Goal: Task Accomplishment & Management: Use online tool/utility

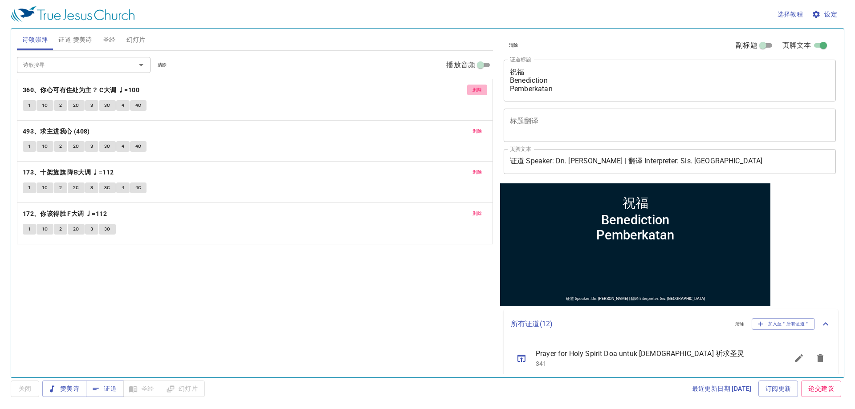
click at [479, 92] on span "删除" at bounding box center [477, 90] width 9 height 8
click at [479, 127] on span "删除" at bounding box center [477, 131] width 9 height 8
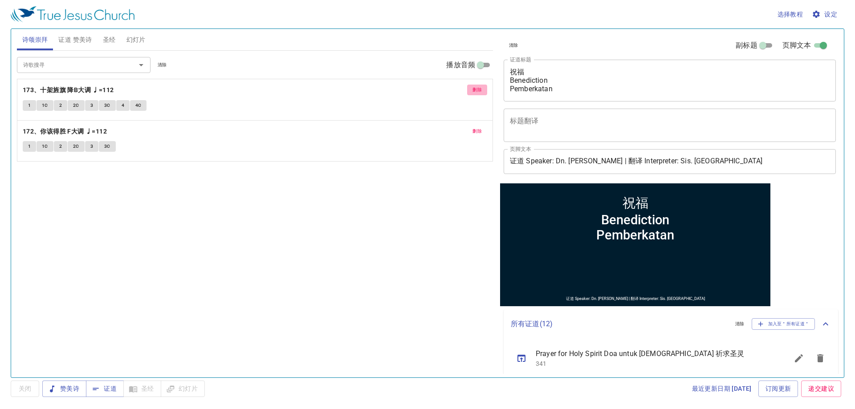
click at [479, 92] on span "删除" at bounding box center [477, 90] width 9 height 8
click at [479, 127] on span "删除" at bounding box center [477, 131] width 9 height 8
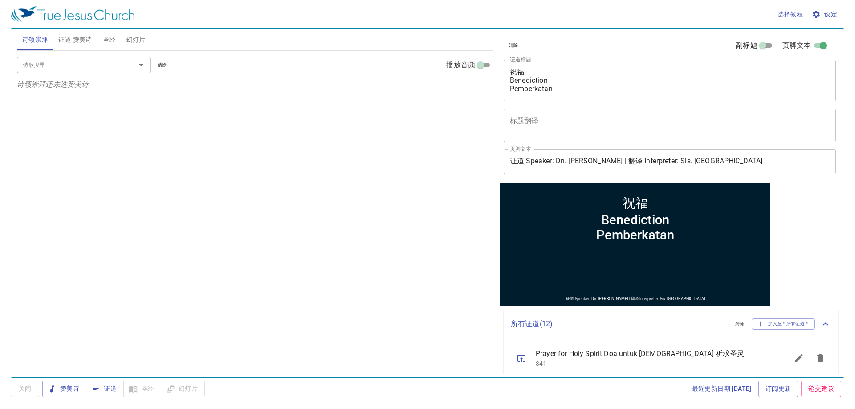
click at [94, 64] on input "诗歌搜寻" at bounding box center [71, 65] width 102 height 10
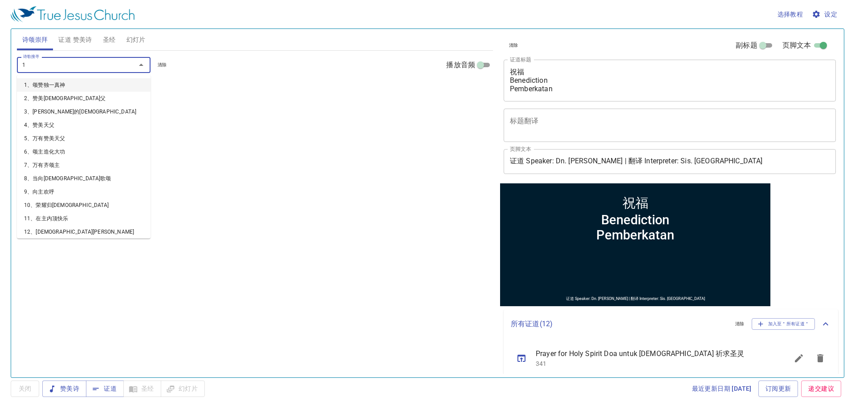
type input "12"
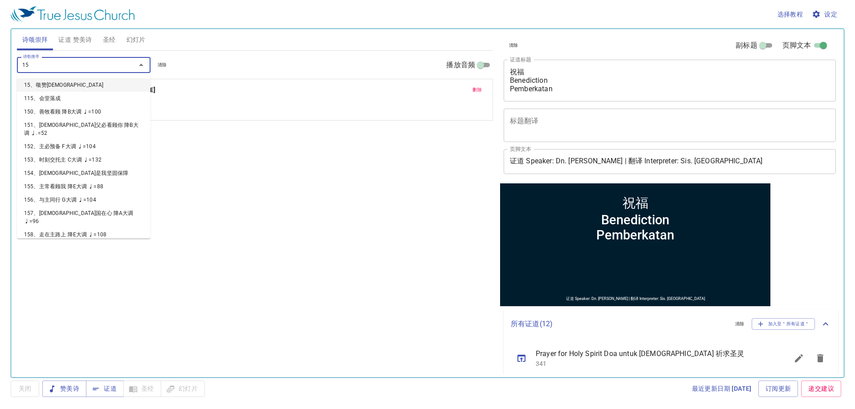
type input "150"
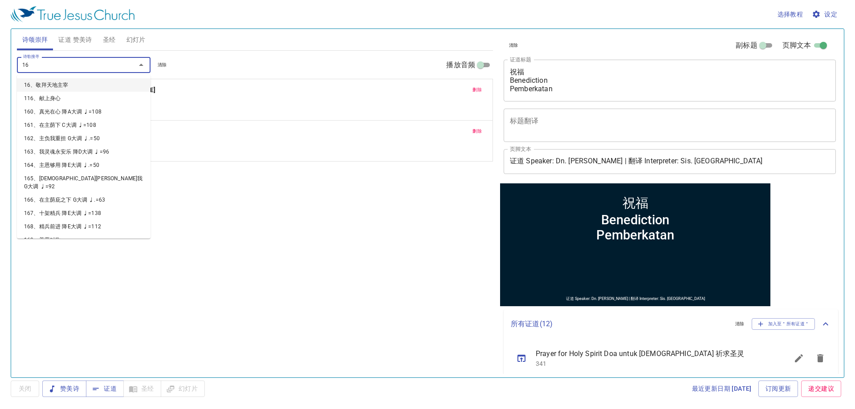
type input "162"
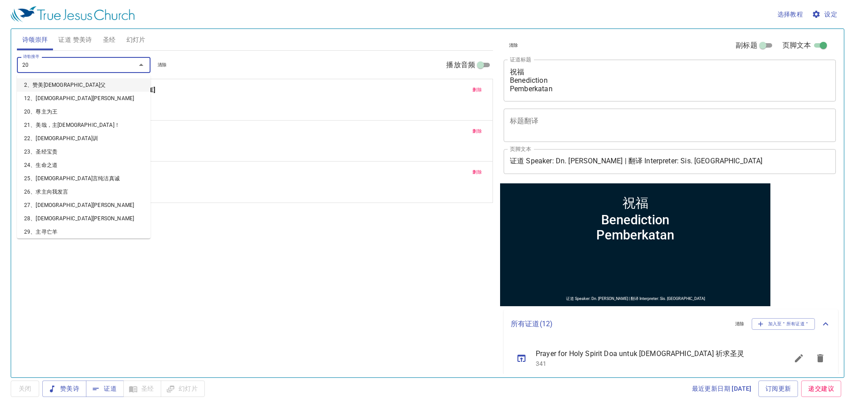
type input "200"
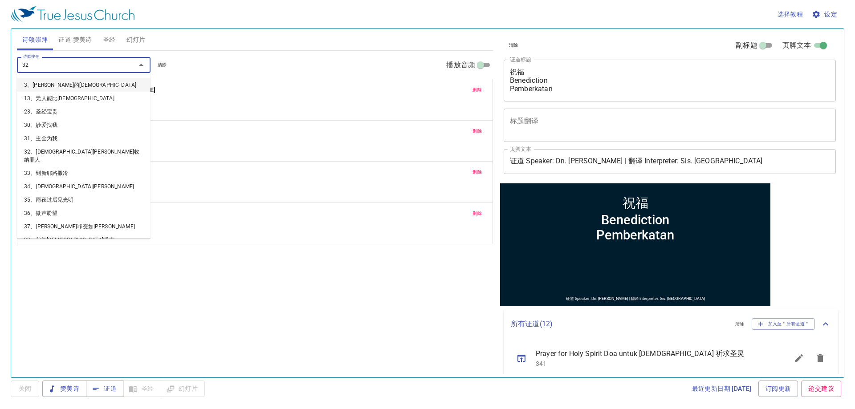
type input "323"
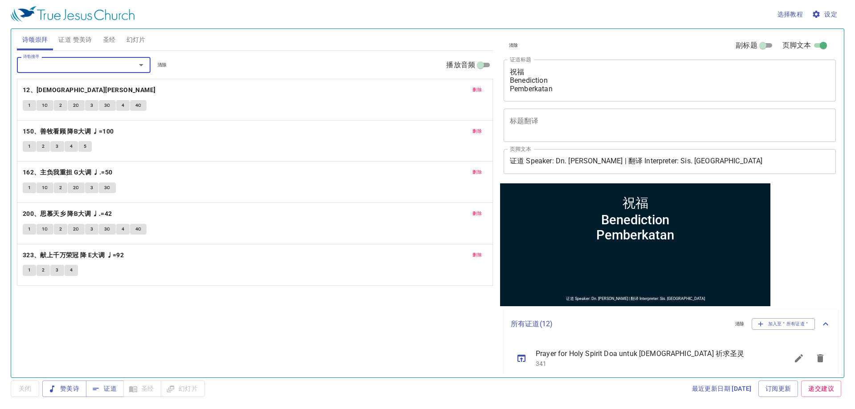
click at [144, 39] on span "幻灯片" at bounding box center [135, 39] width 19 height 11
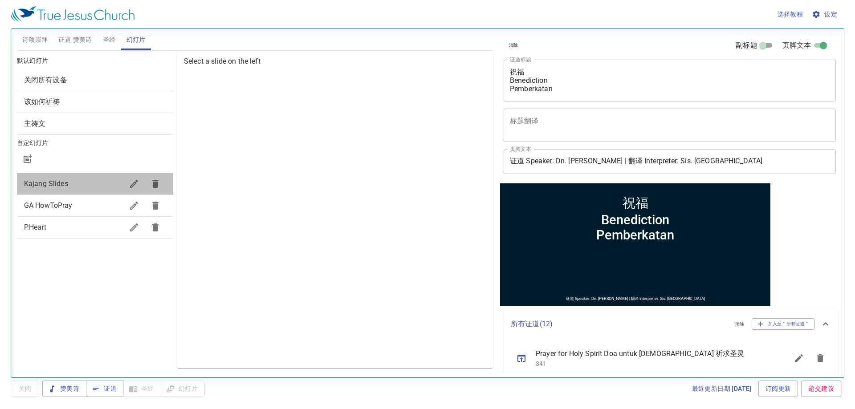
click at [56, 186] on span "Kajang Slides" at bounding box center [46, 183] width 44 height 8
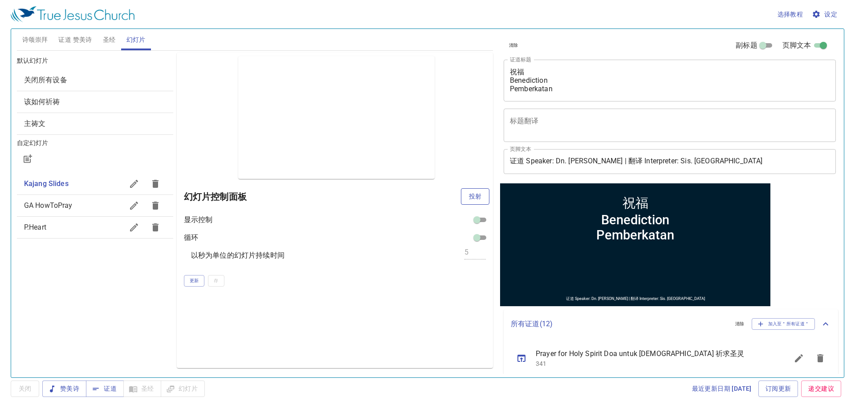
click at [466, 195] on button "投射" at bounding box center [475, 196] width 29 height 16
click at [694, 165] on input "证道 Speaker: Dn. Titus Hee | 翻译 Interpreter: Sis. Yinhuey" at bounding box center [670, 161] width 332 height 25
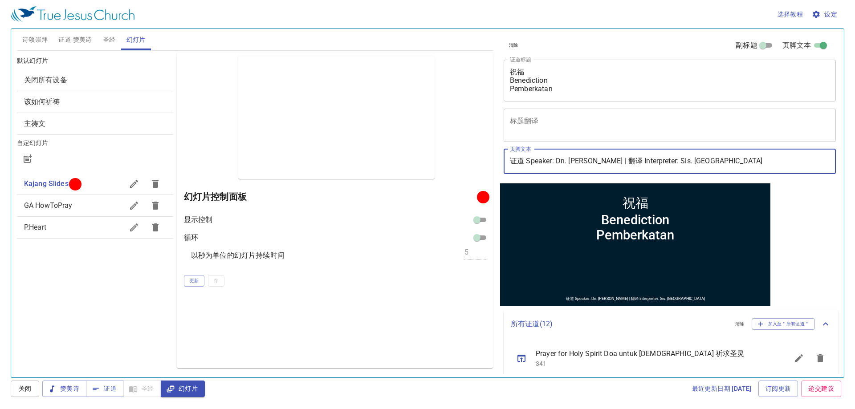
click at [694, 165] on input "证道 Speaker: Dn. Titus Hee | 翻译 Interpreter: Sis. Yinhuey" at bounding box center [670, 161] width 332 height 25
type input "证道 Speaker: Dn. [PERSON_NAME] | 翻译 Interpreter: Sis. [PERSON_NAME]"
click at [617, 76] on textarea "祝福 Benediction Pemberkatan" at bounding box center [670, 80] width 320 height 25
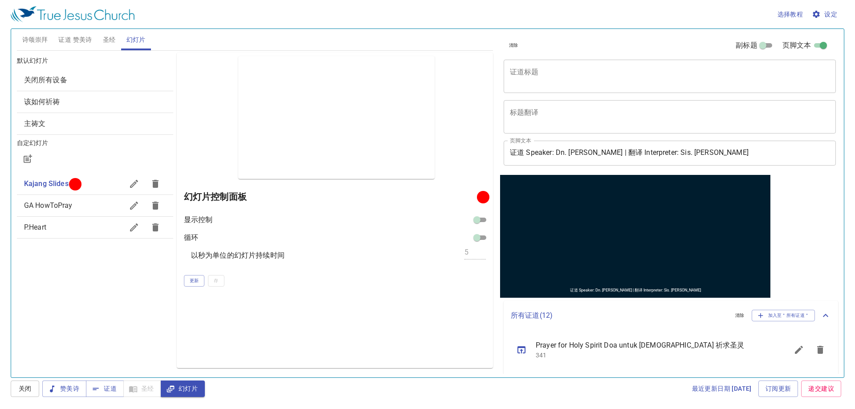
click at [99, 51] on div "默认幻灯片 关闭所有设备 该如何祈祷 主祷文 自定幻灯片 Kajang Slides GA HowToPray P.Heart" at bounding box center [95, 210] width 160 height 319
click at [109, 41] on span "圣经" at bounding box center [109, 39] width 13 height 11
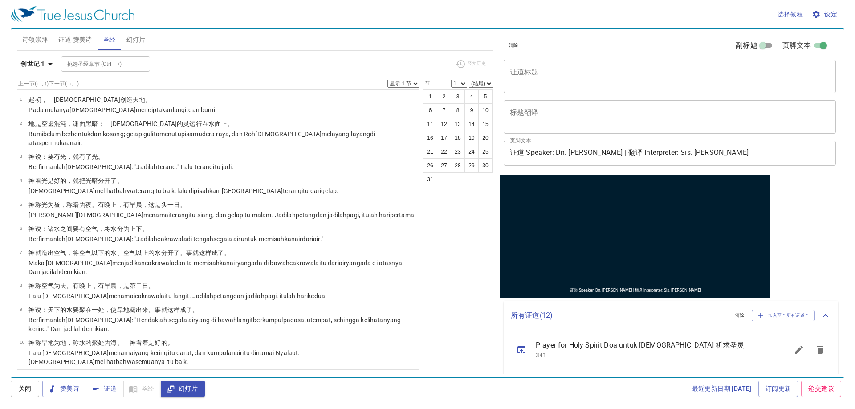
click at [81, 43] on span "证道 赞美诗" at bounding box center [74, 39] width 33 height 11
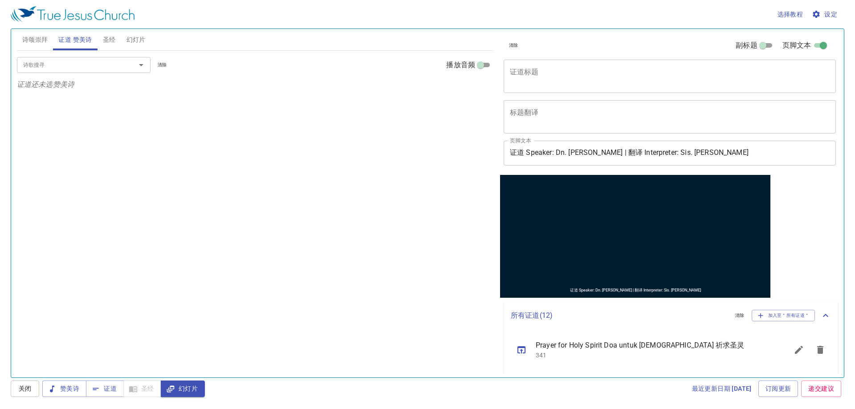
click at [32, 39] on span "诗颂崇拜" at bounding box center [35, 39] width 26 height 11
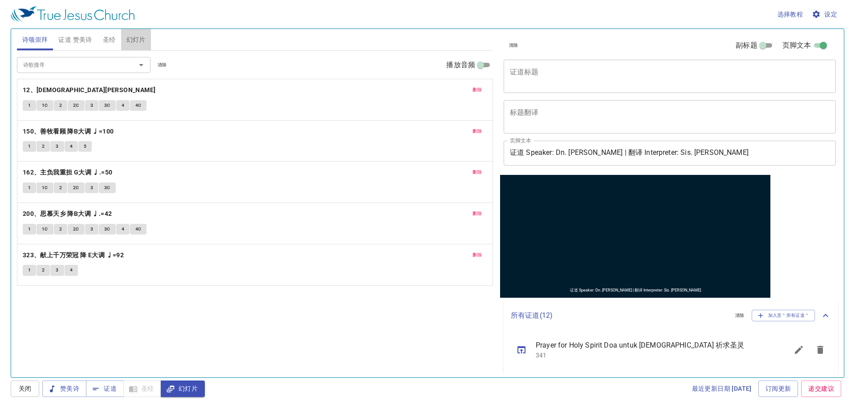
click at [142, 41] on span "幻灯片" at bounding box center [135, 39] width 19 height 11
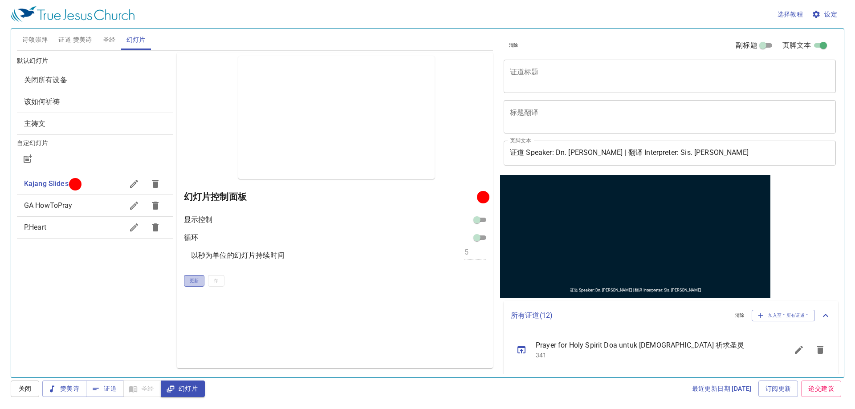
click at [185, 283] on button "更新" at bounding box center [194, 281] width 21 height 12
click at [44, 37] on span "诗颂崇拜" at bounding box center [35, 39] width 26 height 11
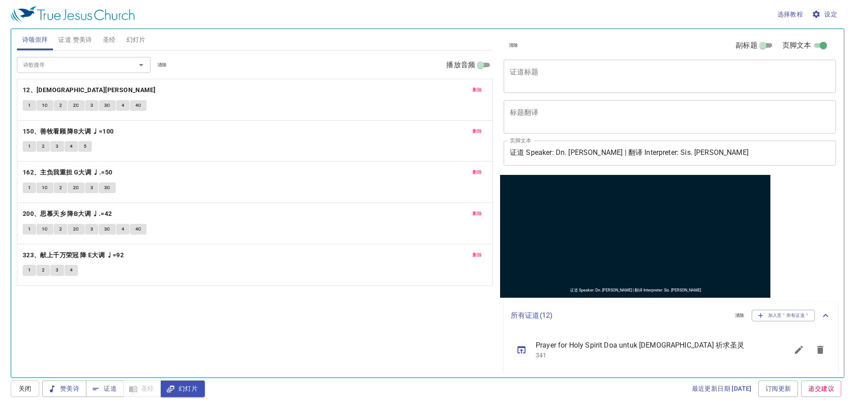
click at [76, 41] on span "证道 赞美诗" at bounding box center [74, 39] width 33 height 11
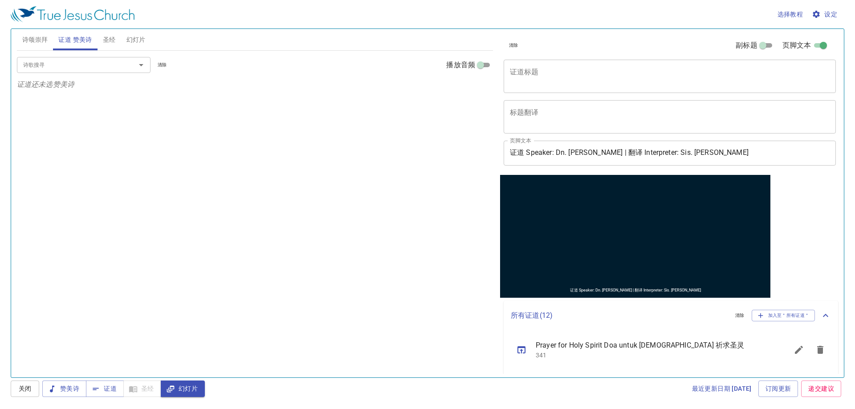
click at [119, 37] on button "圣经" at bounding box center [110, 39] width 24 height 21
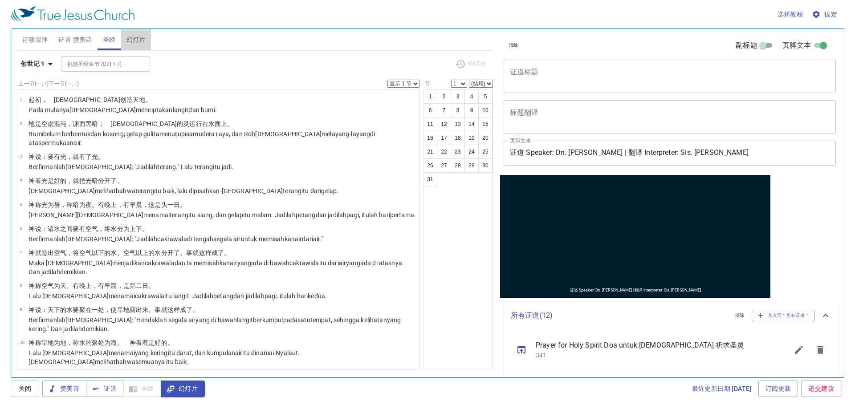
click at [138, 34] on span "幻灯片" at bounding box center [135, 39] width 19 height 11
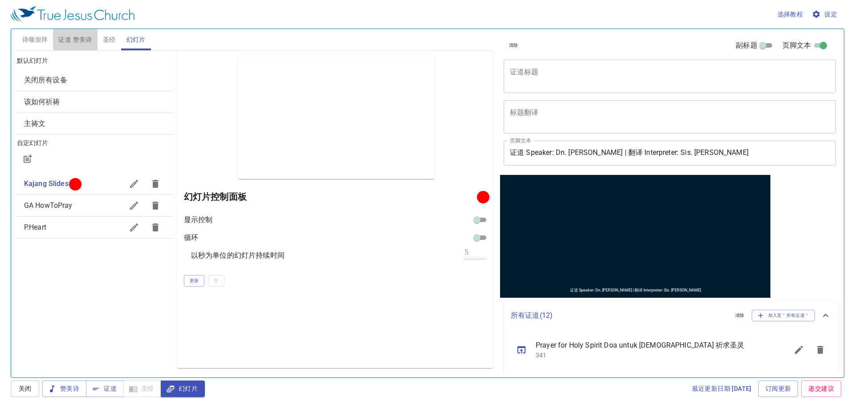
click at [72, 49] on button "证道 赞美诗" at bounding box center [75, 39] width 44 height 21
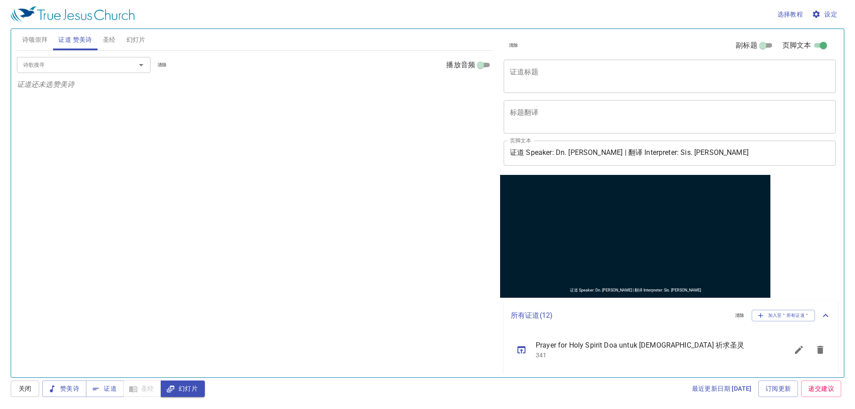
click at [24, 57] on div "诗歌搜寻" at bounding box center [84, 65] width 134 height 16
click at [35, 46] on button "诗颂崇拜" at bounding box center [35, 39] width 37 height 21
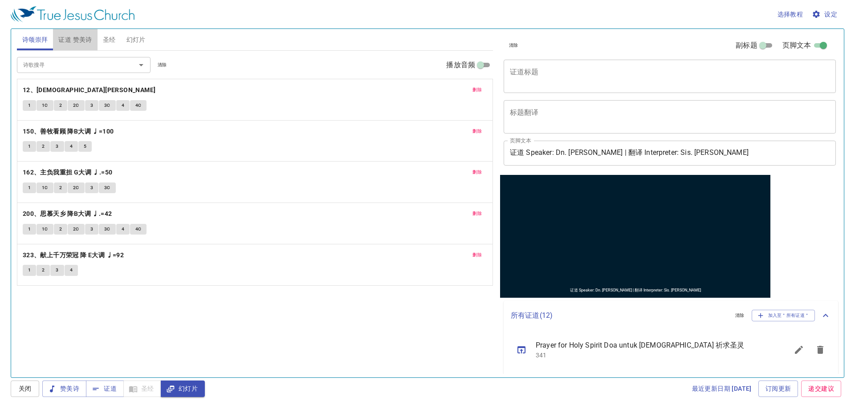
click at [66, 39] on span "证道 赞美诗" at bounding box center [74, 39] width 33 height 11
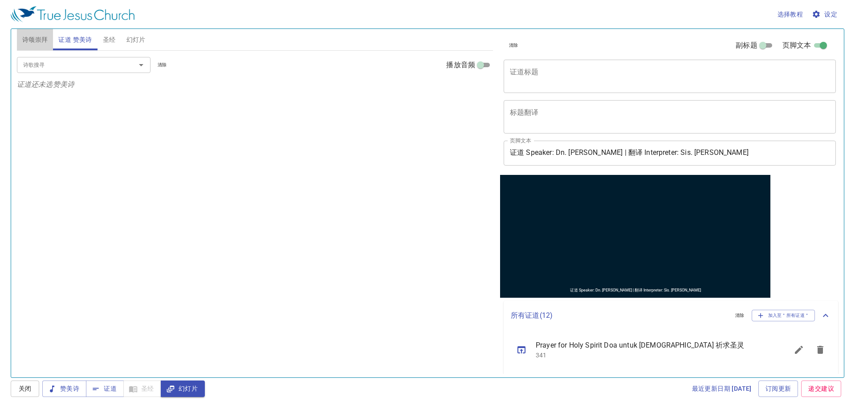
click at [27, 40] on span "诗颂崇拜" at bounding box center [35, 39] width 26 height 11
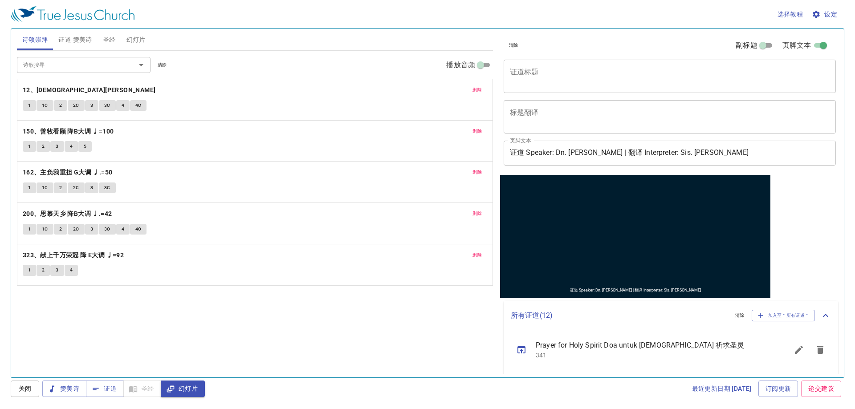
click at [70, 42] on span "证道 赞美诗" at bounding box center [74, 39] width 33 height 11
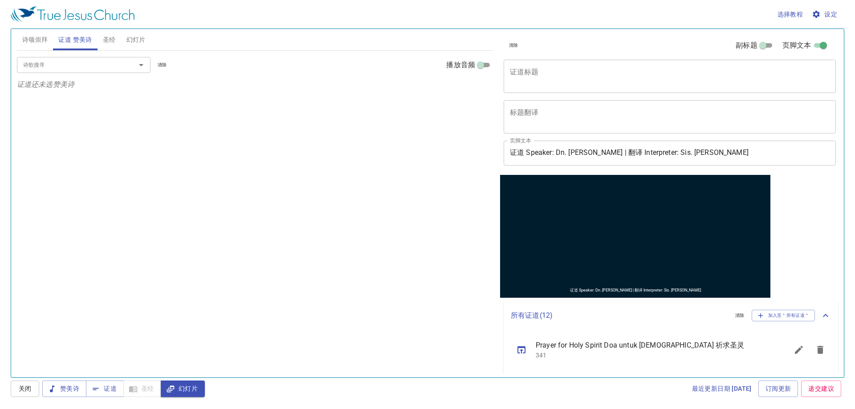
click at [531, 64] on div "x 证道标题" at bounding box center [670, 76] width 332 height 33
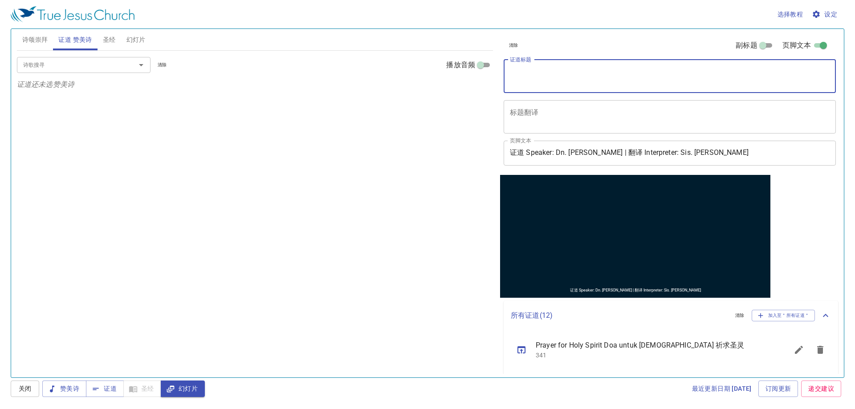
click at [406, 144] on div "诗歌搜寻 诗歌搜寻 清除 播放音频 证道还未选赞美诗" at bounding box center [255, 210] width 476 height 319
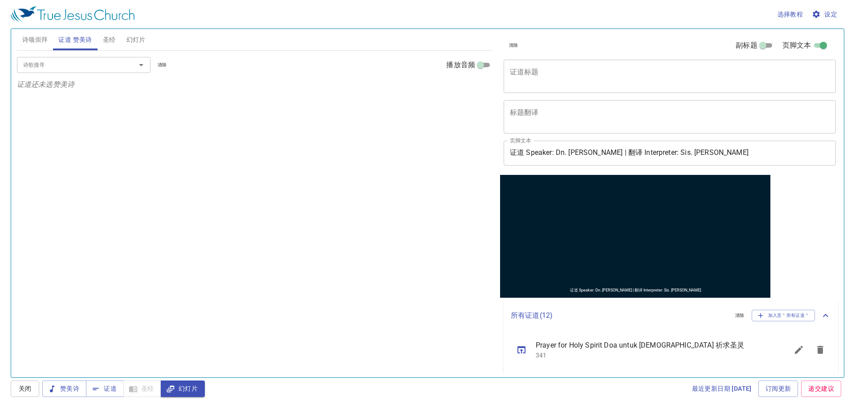
click at [42, 41] on span "诗颂崇拜" at bounding box center [35, 39] width 26 height 11
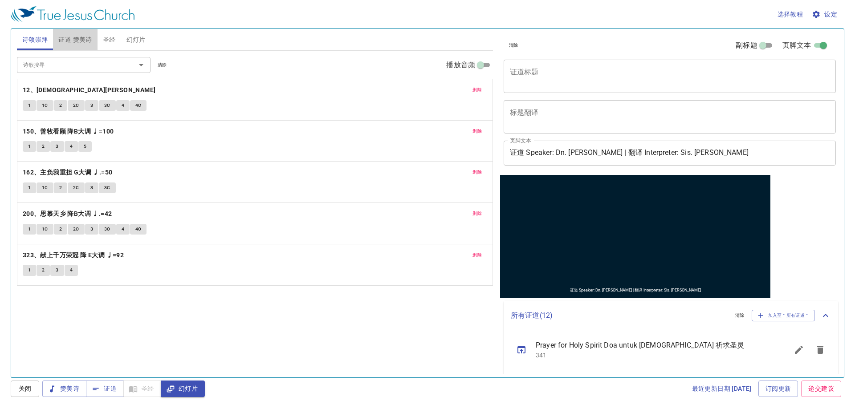
click at [72, 36] on span "证道 赞美诗" at bounding box center [74, 39] width 33 height 11
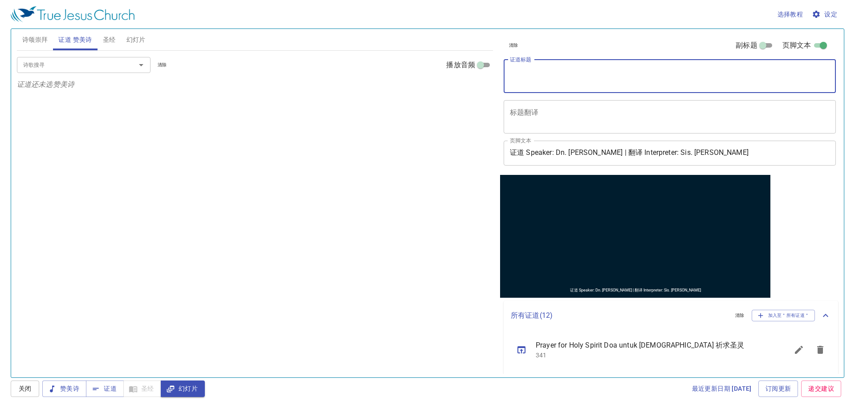
click at [533, 69] on textarea "证道标题" at bounding box center [670, 76] width 320 height 17
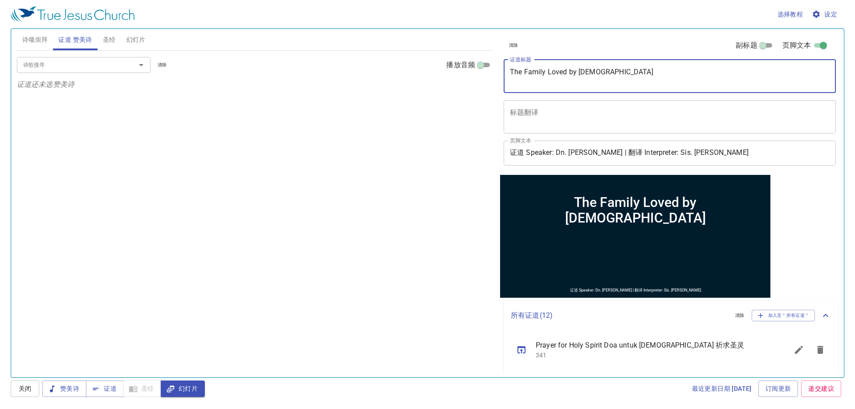
click at [36, 72] on div "诗歌搜寻" at bounding box center [84, 65] width 134 height 16
type textarea "The Family Loved by [DEMOGRAPHIC_DATA]"
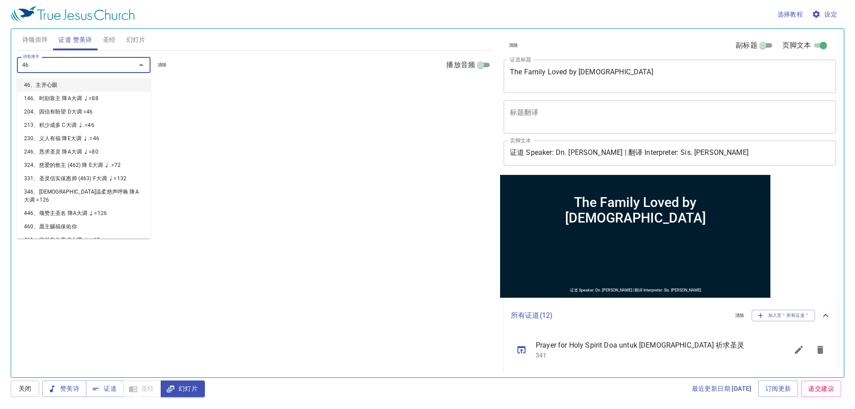
type input "468"
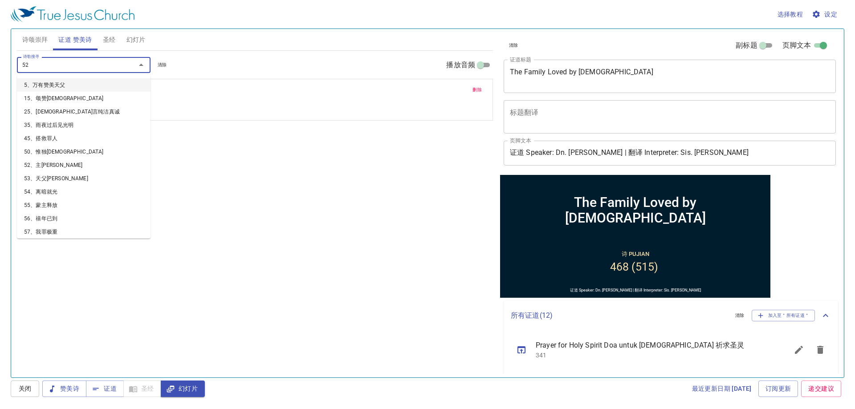
type input "524"
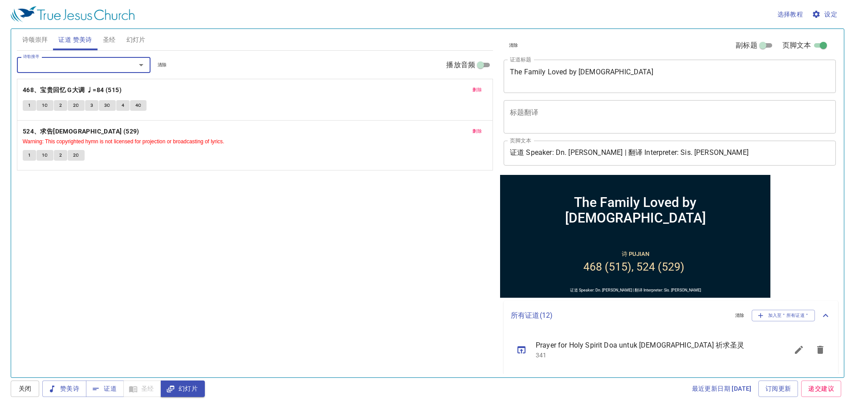
click at [512, 75] on textarea "The Family Loved by [DEMOGRAPHIC_DATA]" at bounding box center [670, 76] width 320 height 17
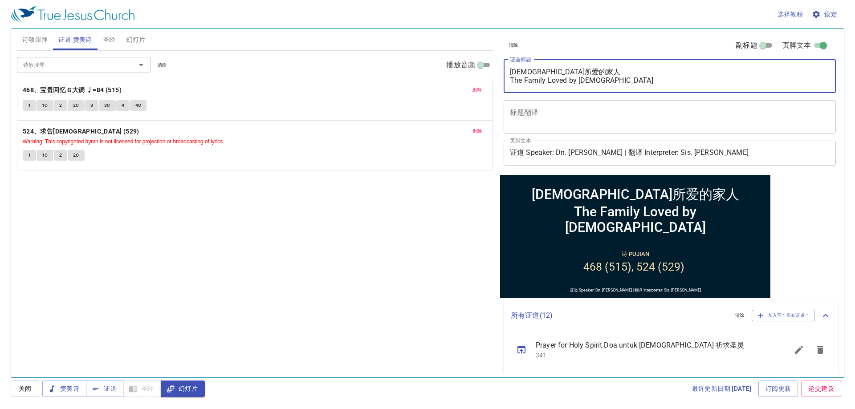
click at [533, 84] on textarea "耶稣所爱的家人 The Family Loved by Jesus" at bounding box center [670, 76] width 320 height 17
type textarea "耶稣所爱的家人 The Family Loved by Jesus"
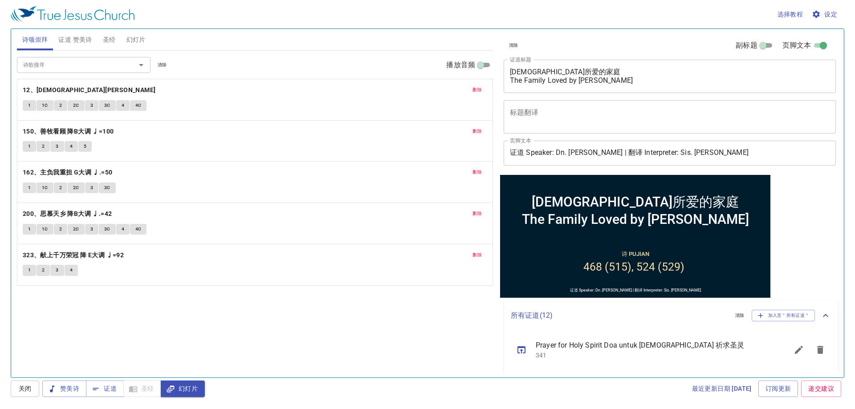
click at [81, 39] on span "证道 赞美诗" at bounding box center [74, 39] width 33 height 11
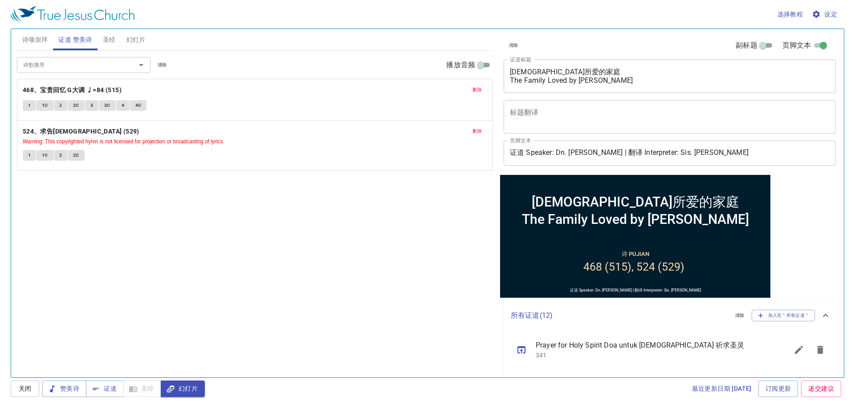
click at [115, 35] on span "圣经" at bounding box center [109, 39] width 13 height 11
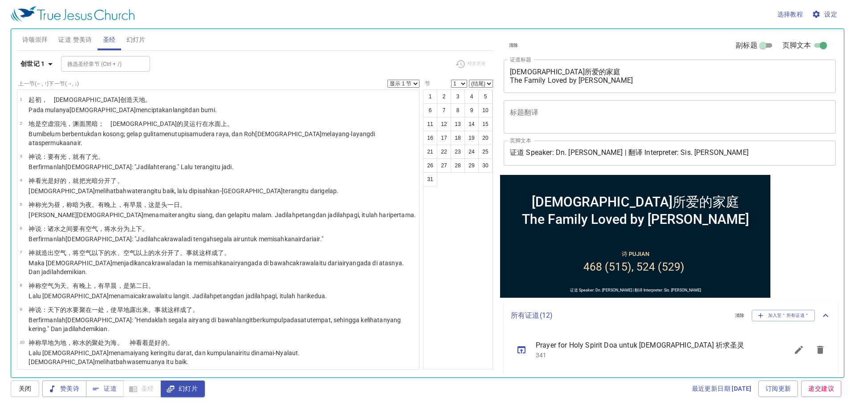
click at [34, 40] on span "诗颂崇拜" at bounding box center [35, 39] width 26 height 11
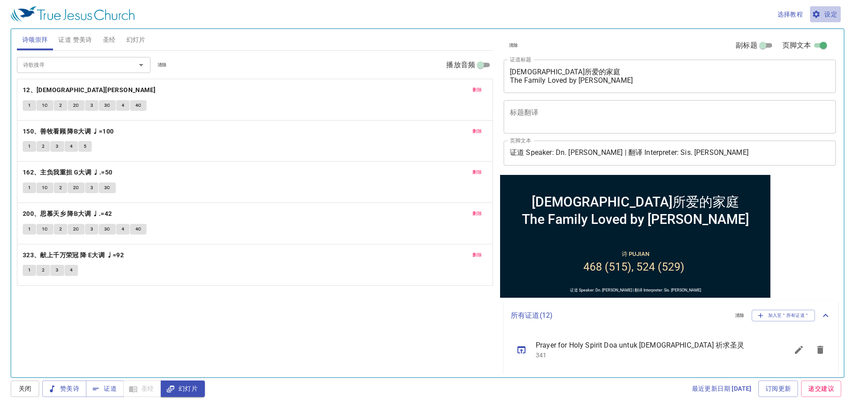
click at [823, 9] on span "设定" at bounding box center [826, 14] width 24 height 11
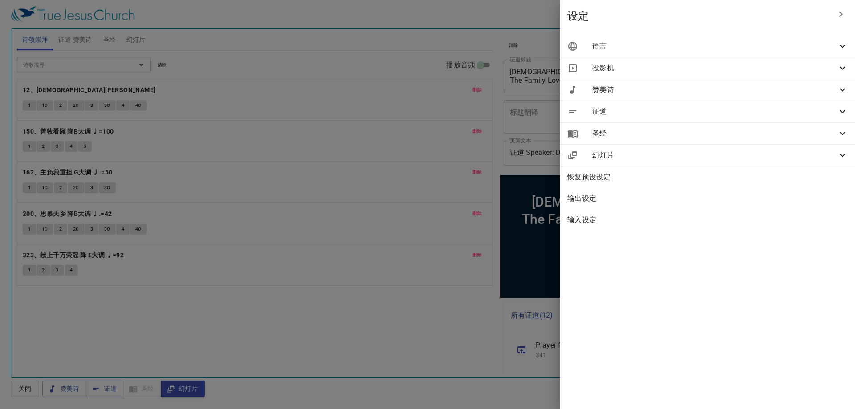
click at [809, 42] on span "语言" at bounding box center [714, 46] width 245 height 11
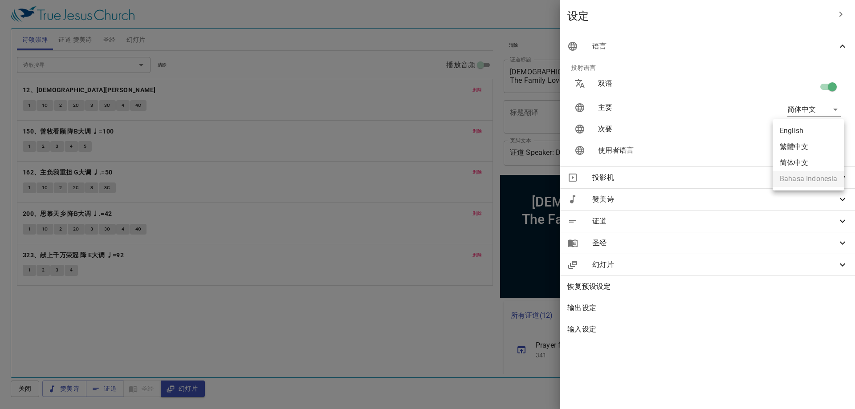
click at [796, 130] on body "选择教程 设定 诗颂崇拜 证道 赞美诗 圣经 幻灯片 诗歌搜寻 诗歌搜寻 清除 播放音频 删除 12、耶稣尊名 1 1C 2 2C 3 3C 4 4C 删除 …" at bounding box center [427, 204] width 855 height 409
click at [805, 135] on li "English" at bounding box center [809, 131] width 72 height 16
type input "en"
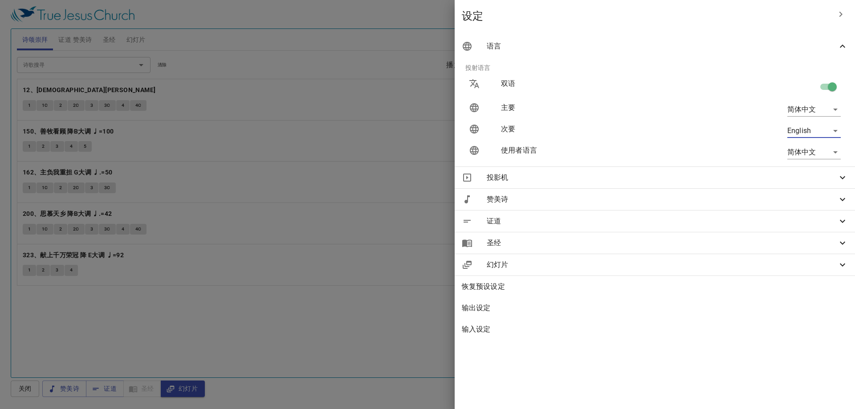
click at [0, 0] on div at bounding box center [0, 0] width 0 height 0
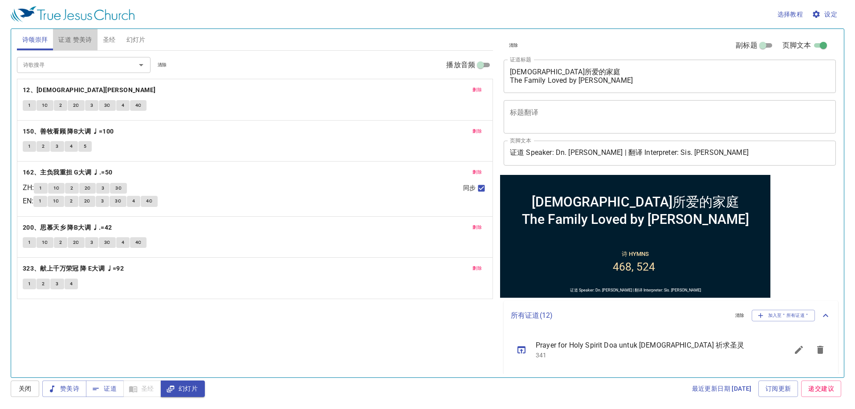
click at [86, 38] on span "证道 赞美诗" at bounding box center [74, 39] width 33 height 11
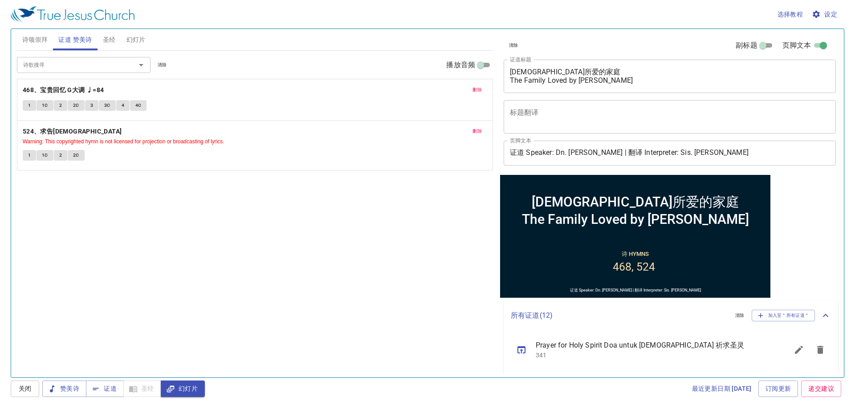
click at [24, 41] on span "诗颂崇拜" at bounding box center [35, 39] width 26 height 11
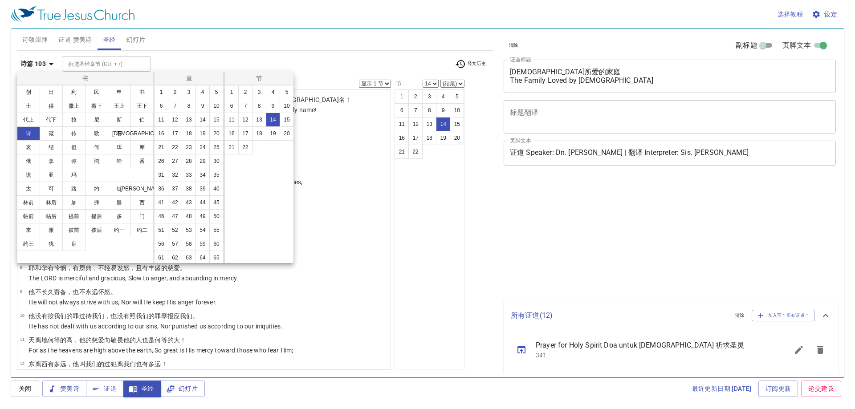
select select "14"
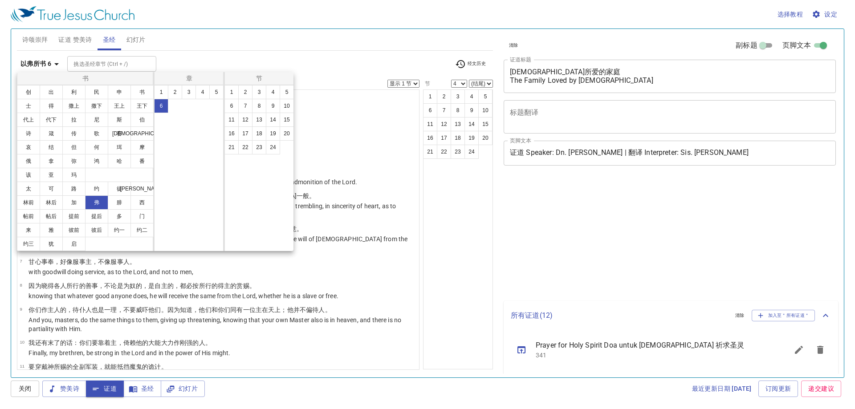
select select "4"
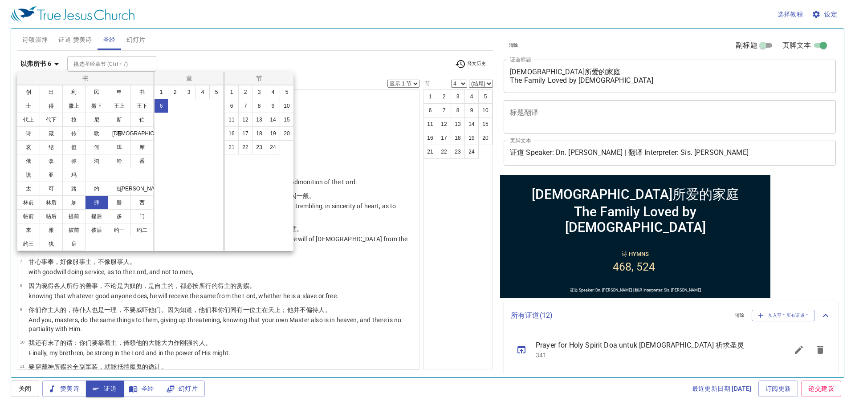
scroll to position [45, 0]
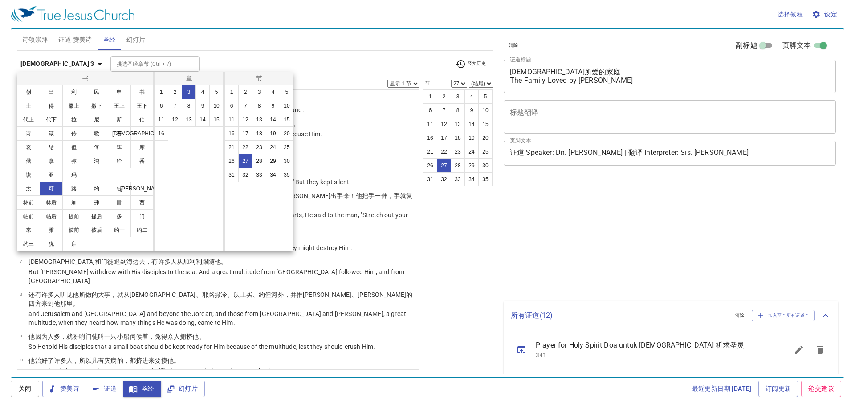
select select "27"
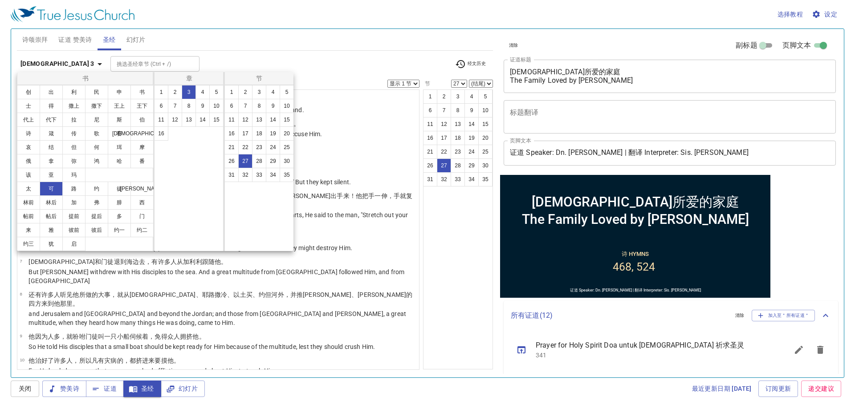
scroll to position [519, 0]
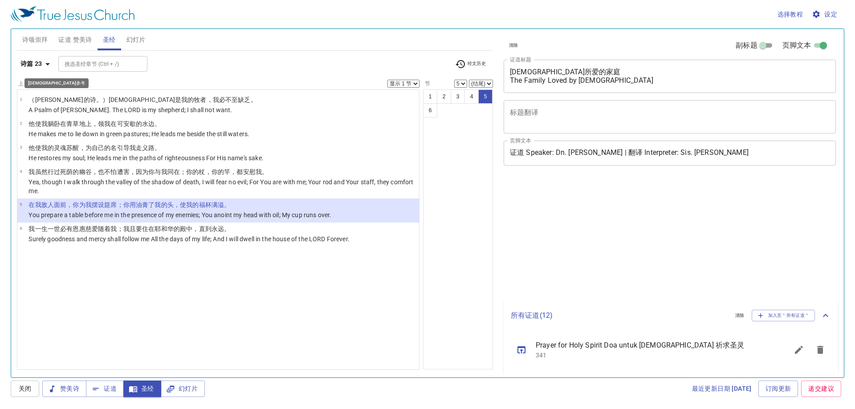
select select "5"
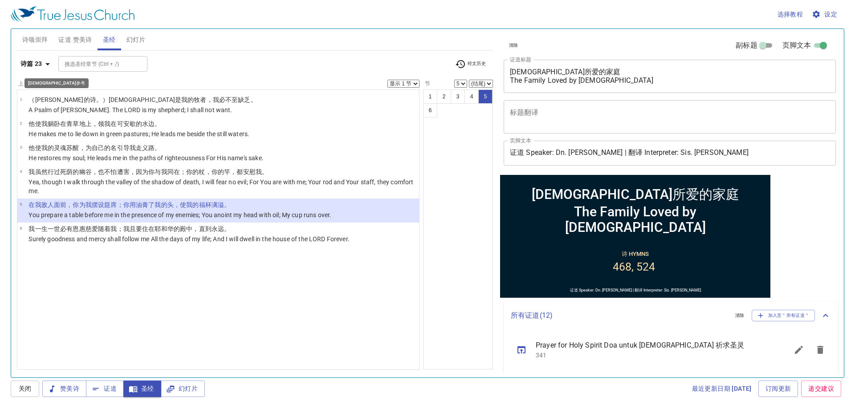
click at [32, 61] on b "诗篇 23" at bounding box center [31, 63] width 22 height 11
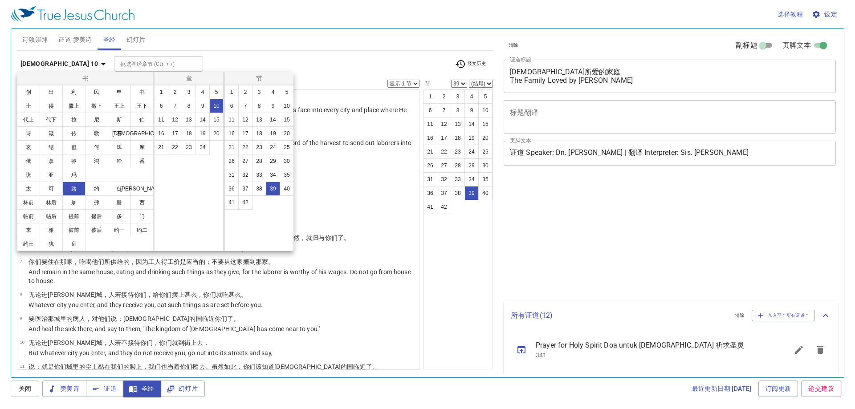
select select "39"
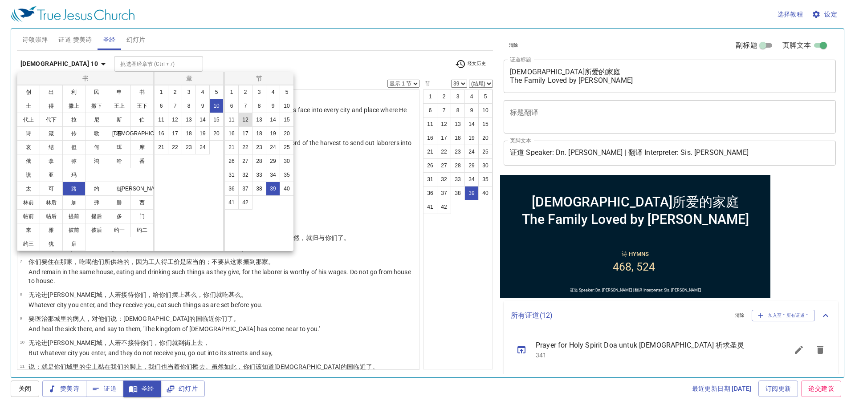
scroll to position [871, 0]
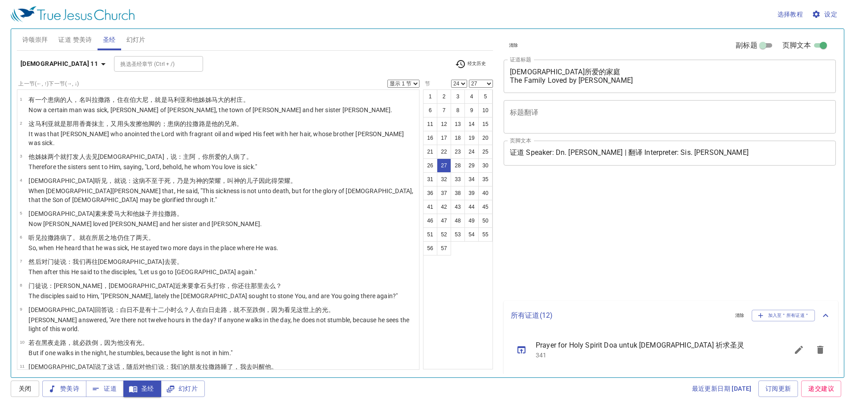
select select "24"
select select "27"
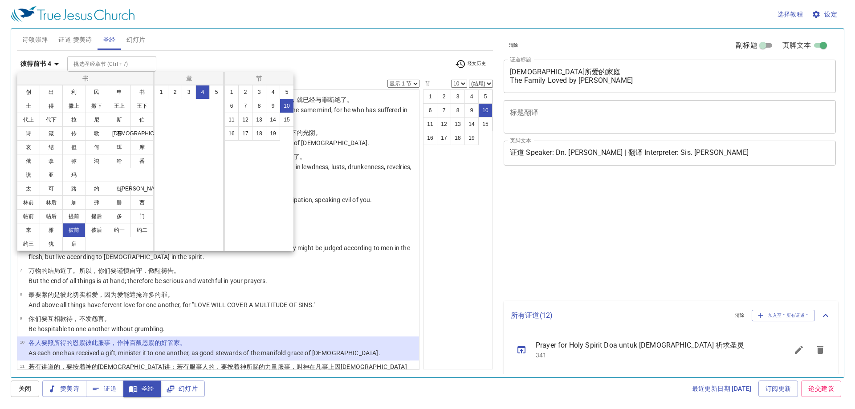
select select "10"
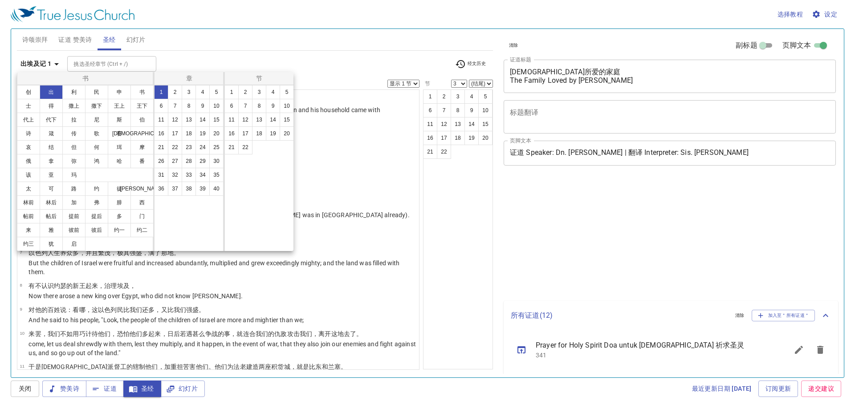
select select "3"
